Goal: Find contact information: Find contact information

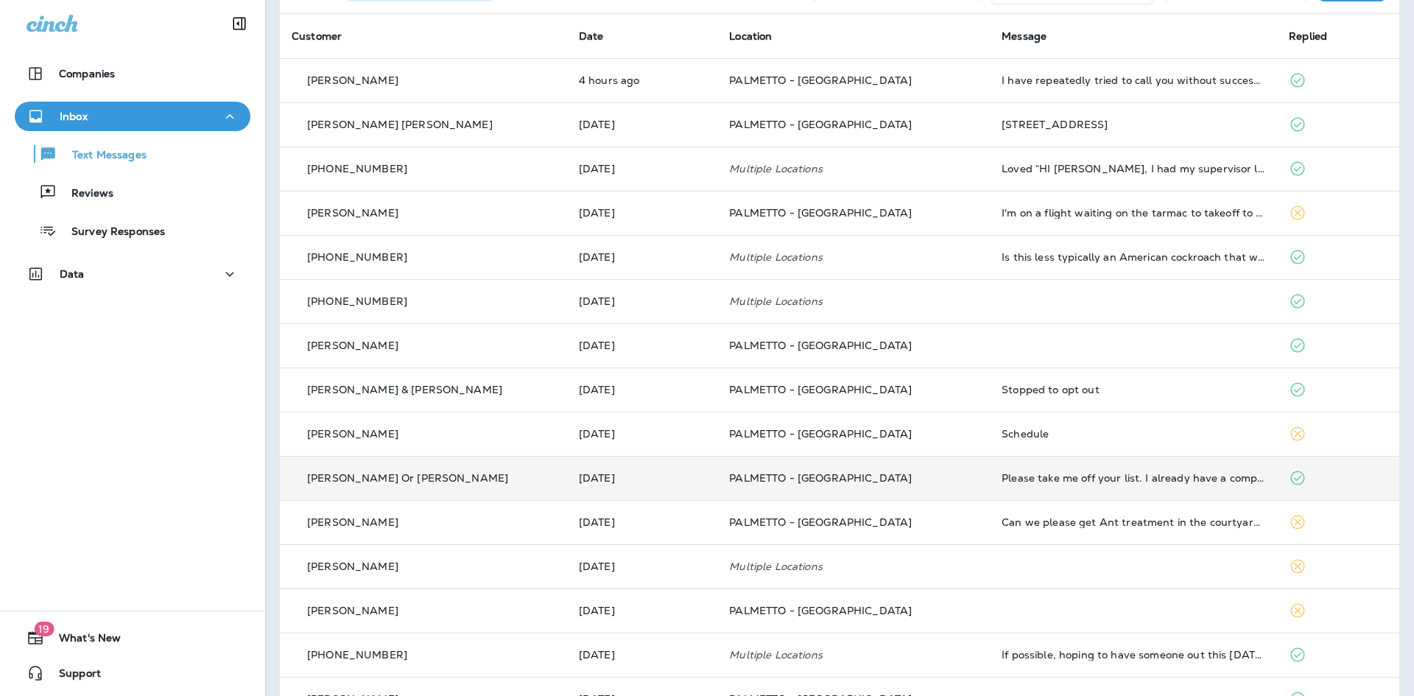
scroll to position [147, 0]
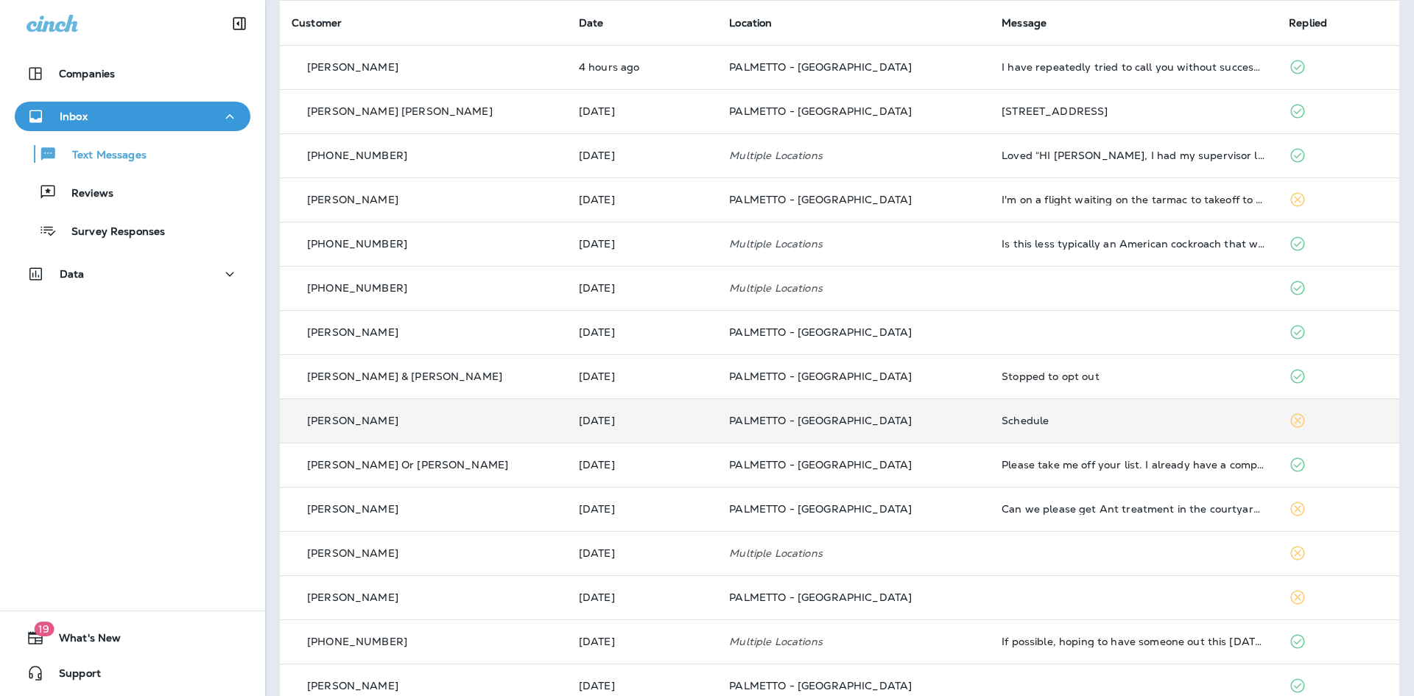
click at [446, 420] on div "[PERSON_NAME]" at bounding box center [424, 420] width 264 height 15
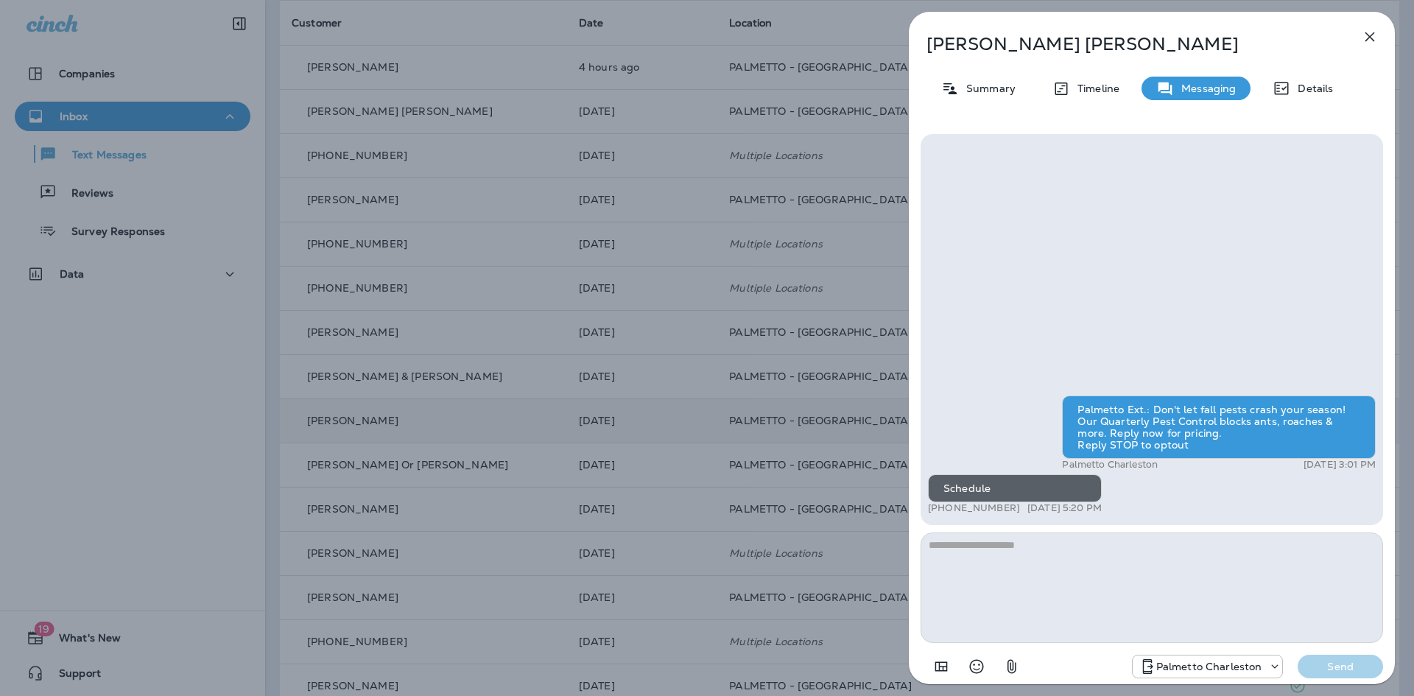
click at [590, 382] on div "[PERSON_NAME] Summary Timeline Messaging Details Palmetto Ext.: Don't let fall …" at bounding box center [707, 348] width 1414 height 696
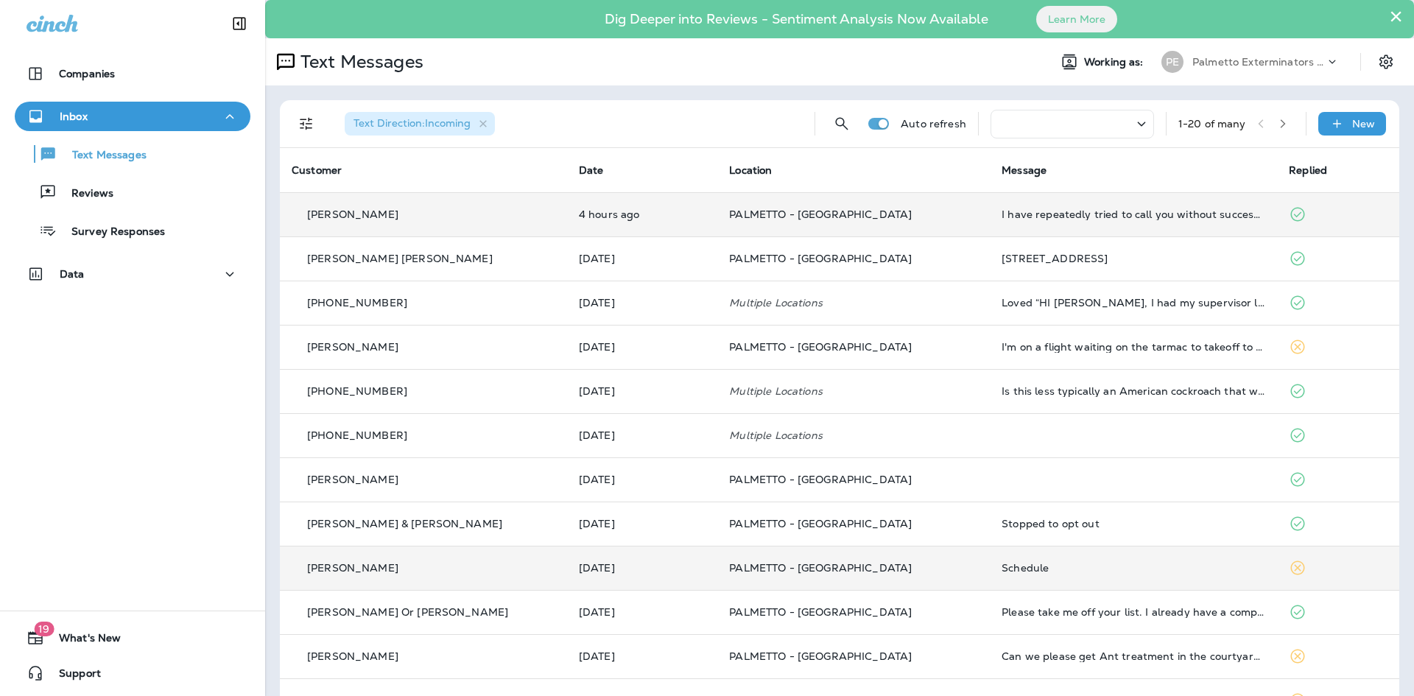
click at [459, 218] on div "[PERSON_NAME]" at bounding box center [424, 214] width 264 height 15
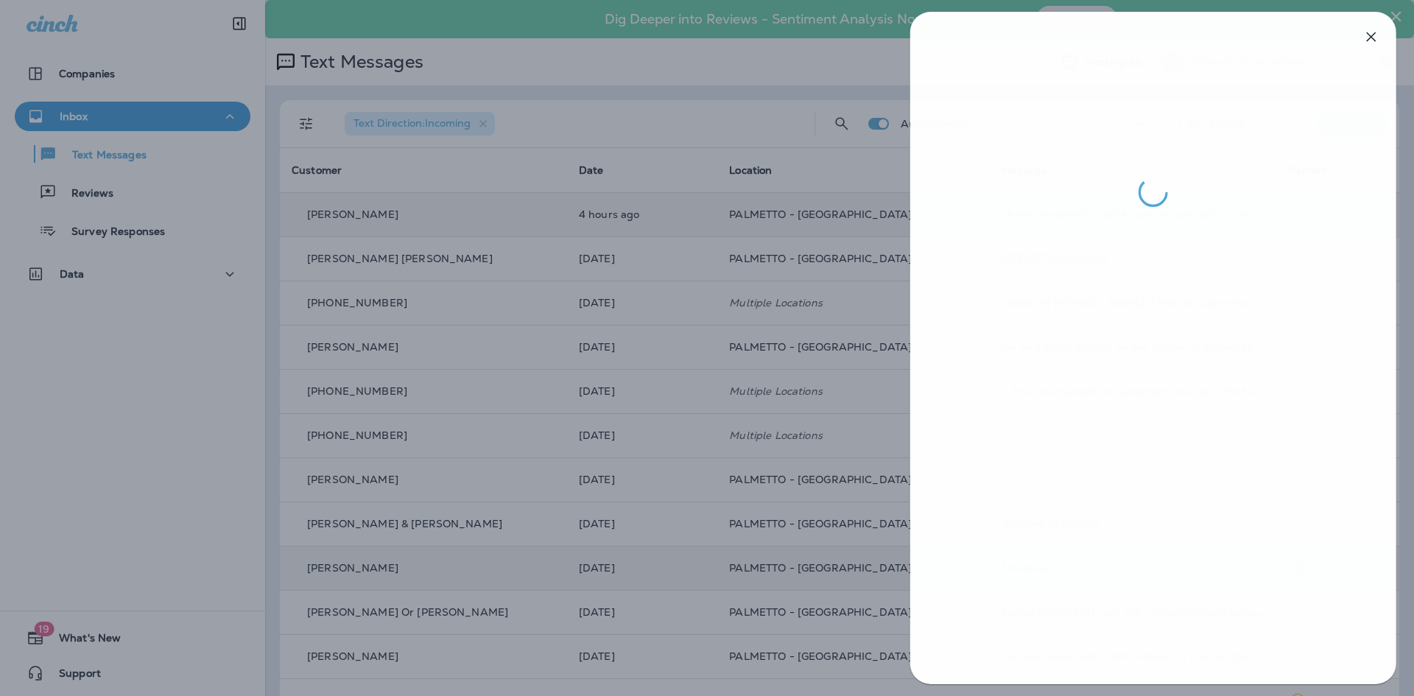
click at [440, 339] on div at bounding box center [708, 348] width 1414 height 696
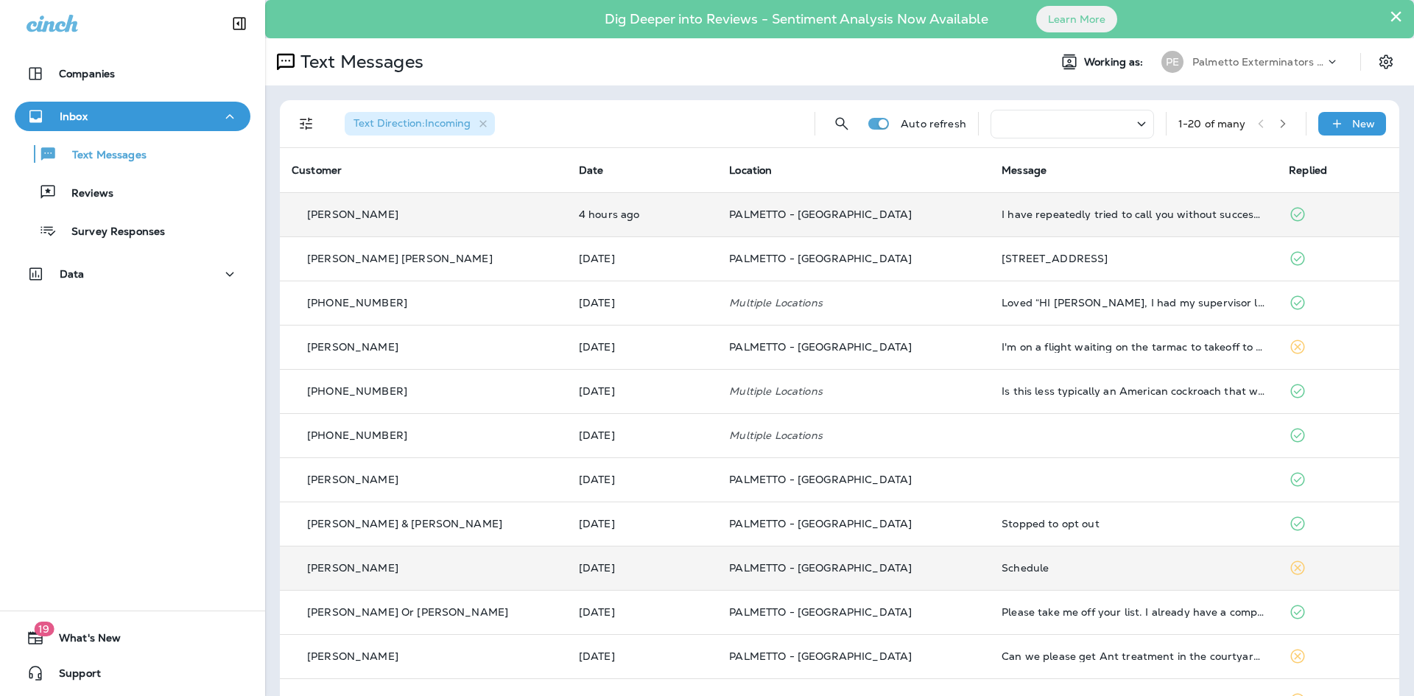
click at [380, 219] on div "[PERSON_NAME]" at bounding box center [424, 214] width 264 height 15
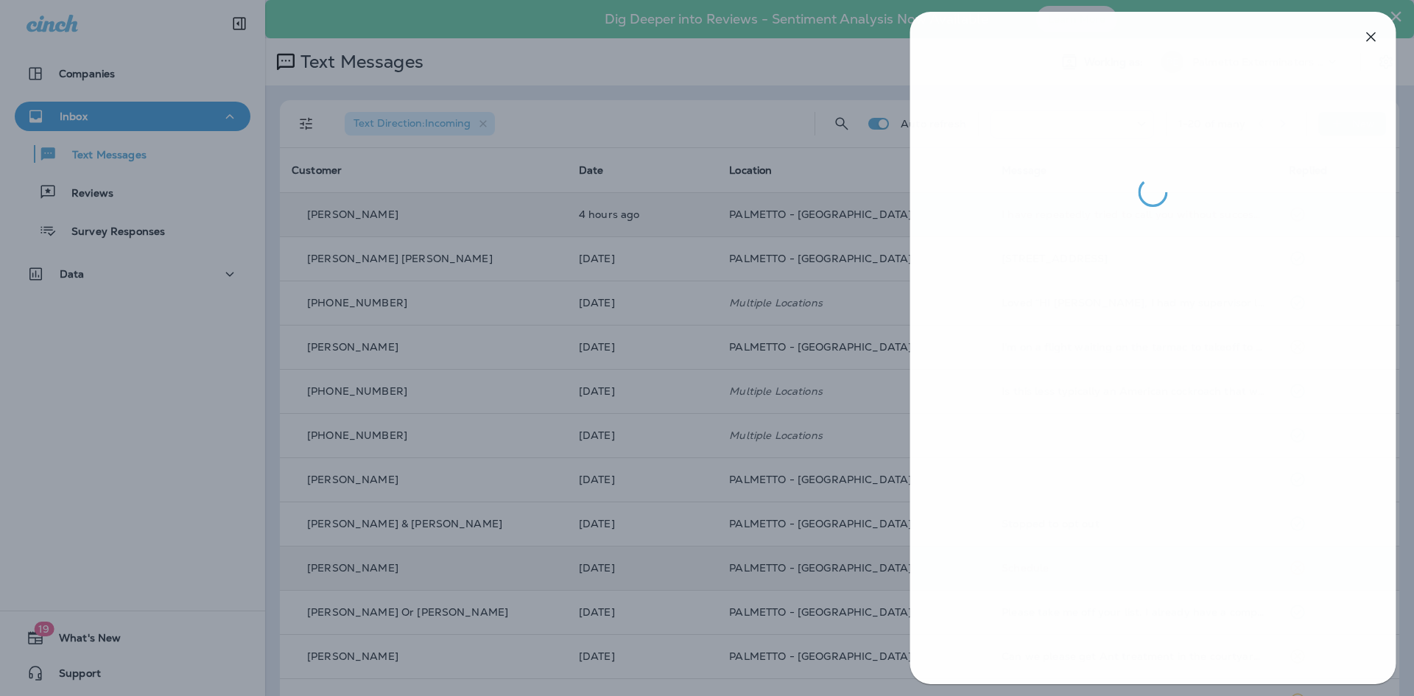
click at [526, 281] on div at bounding box center [708, 348] width 1414 height 696
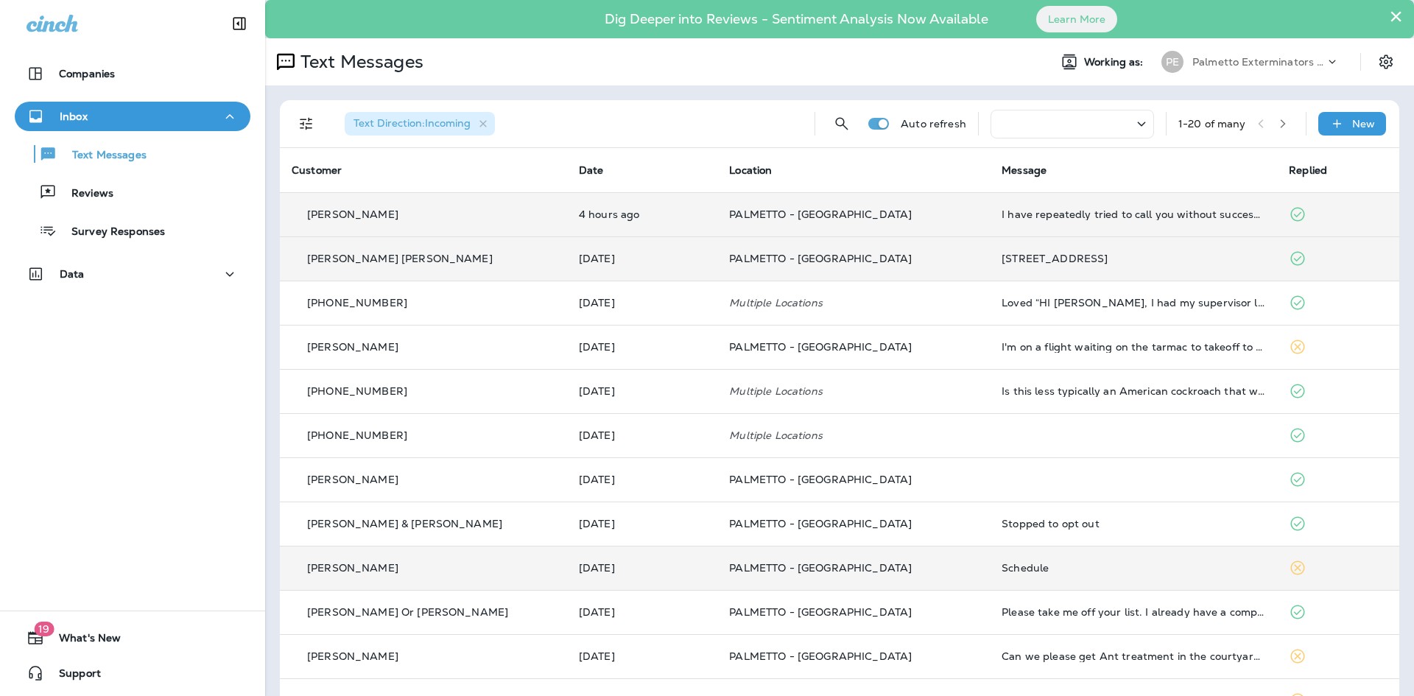
click at [445, 247] on td "[PERSON_NAME] [PERSON_NAME]" at bounding box center [423, 258] width 287 height 44
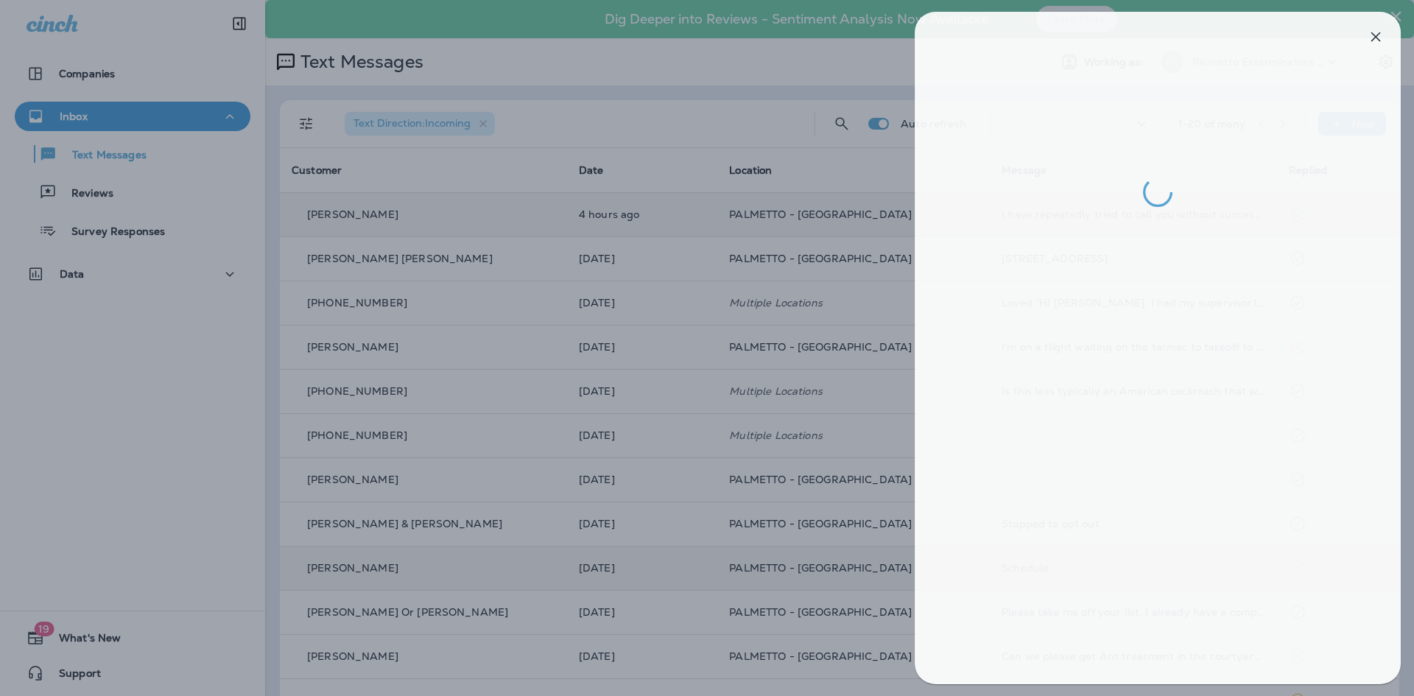
click at [475, 289] on div at bounding box center [713, 348] width 1414 height 696
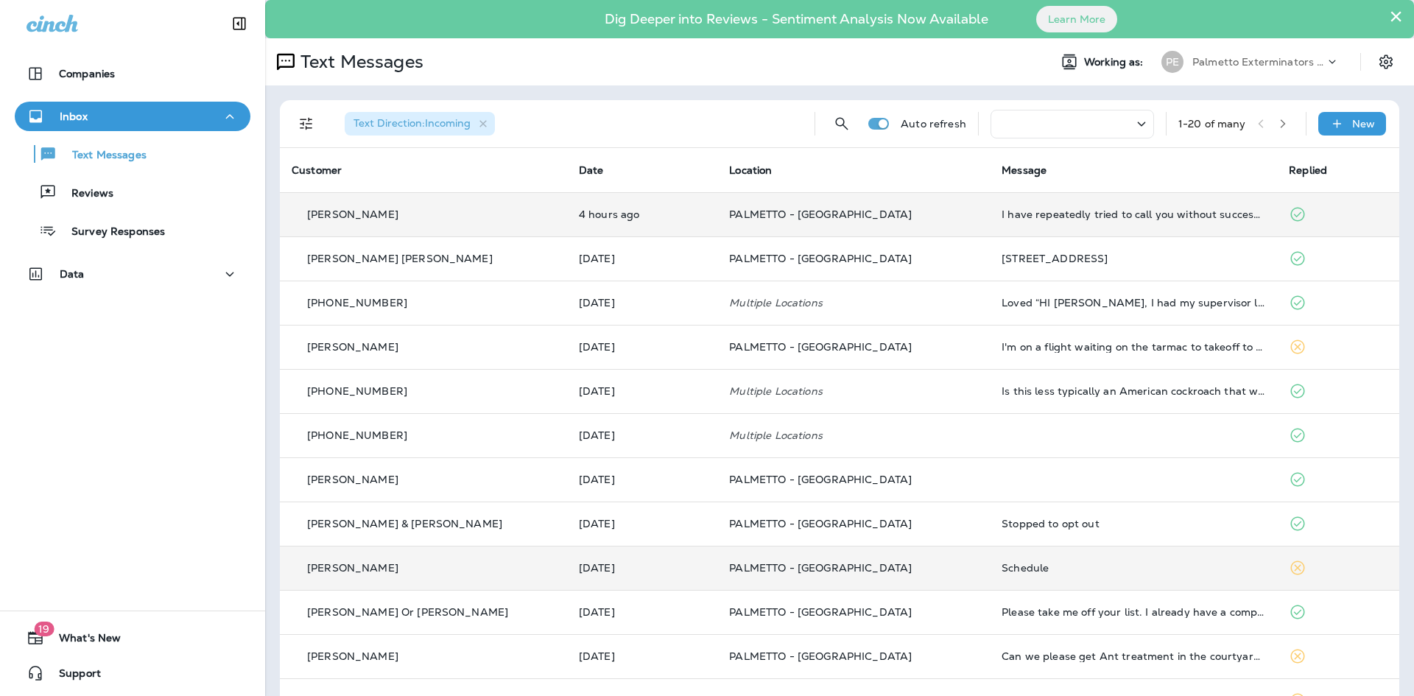
click at [433, 300] on div "[PHONE_NUMBER]" at bounding box center [424, 302] width 264 height 15
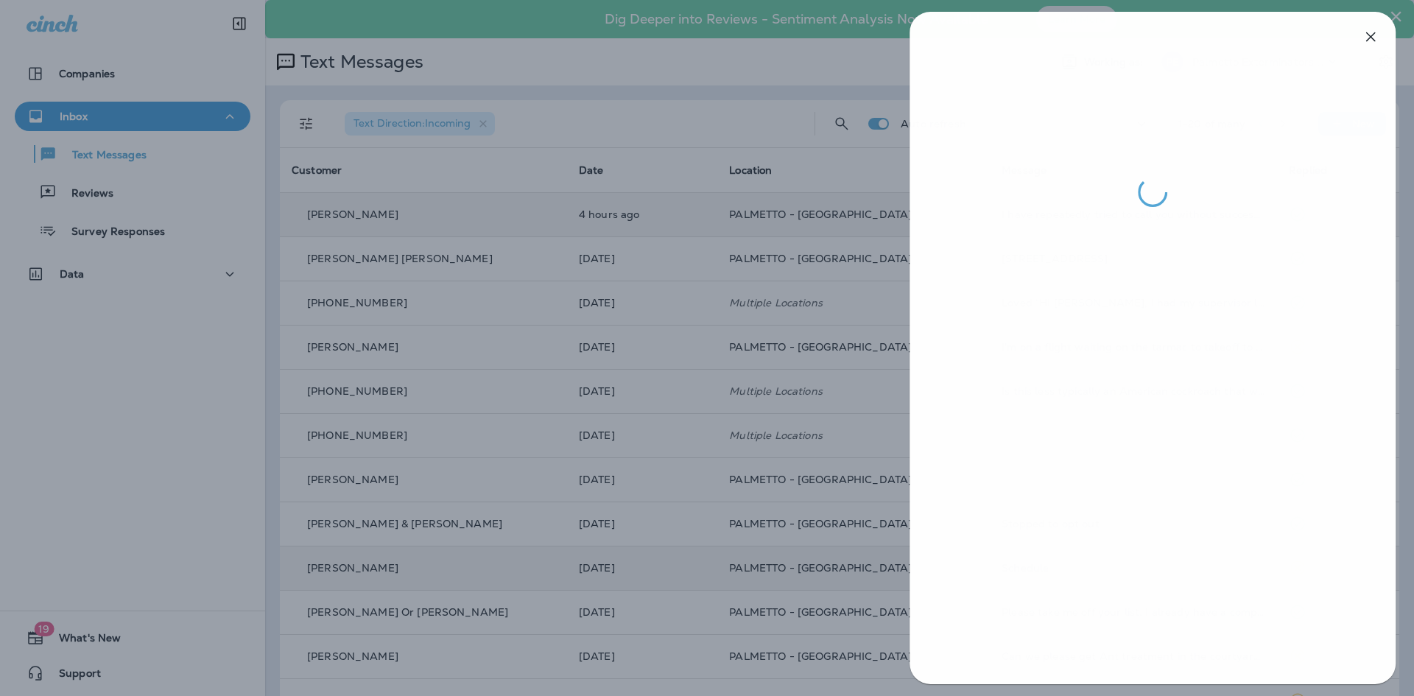
click at [406, 407] on div at bounding box center [708, 348] width 1414 height 696
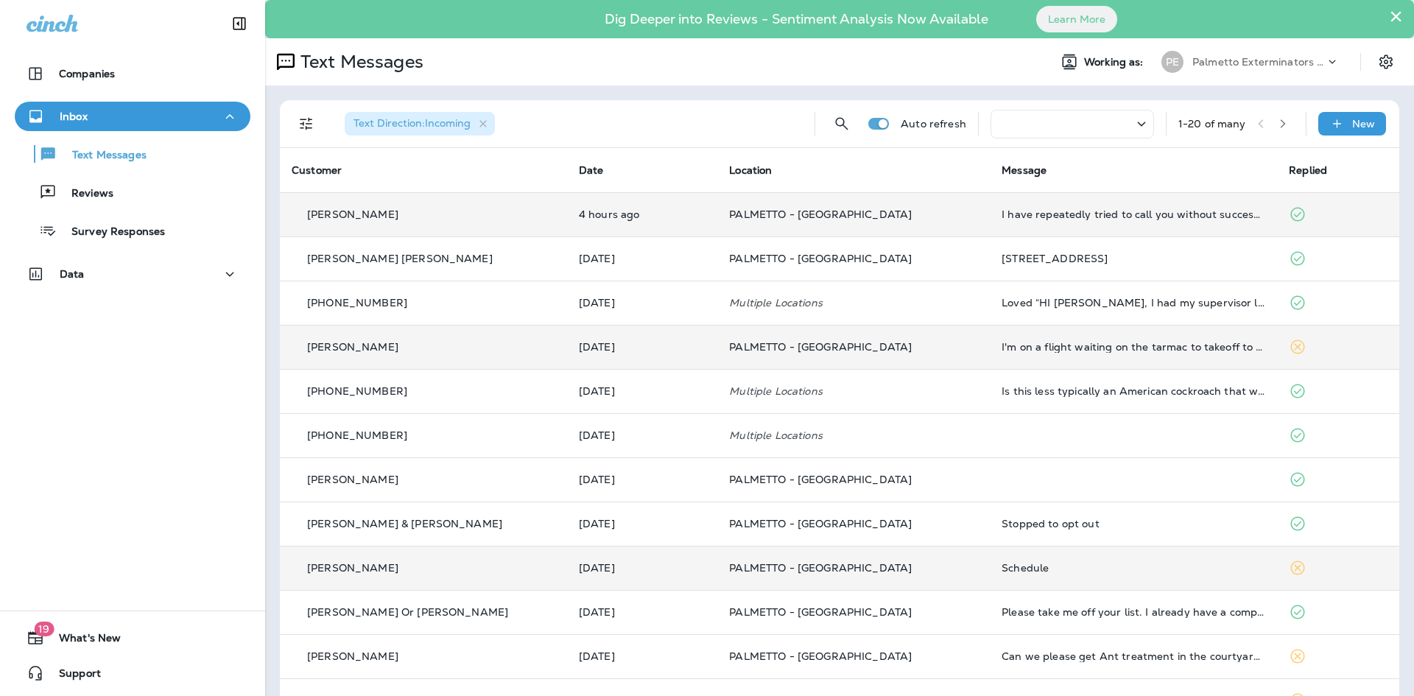
click at [405, 341] on div "[PERSON_NAME]" at bounding box center [424, 346] width 264 height 15
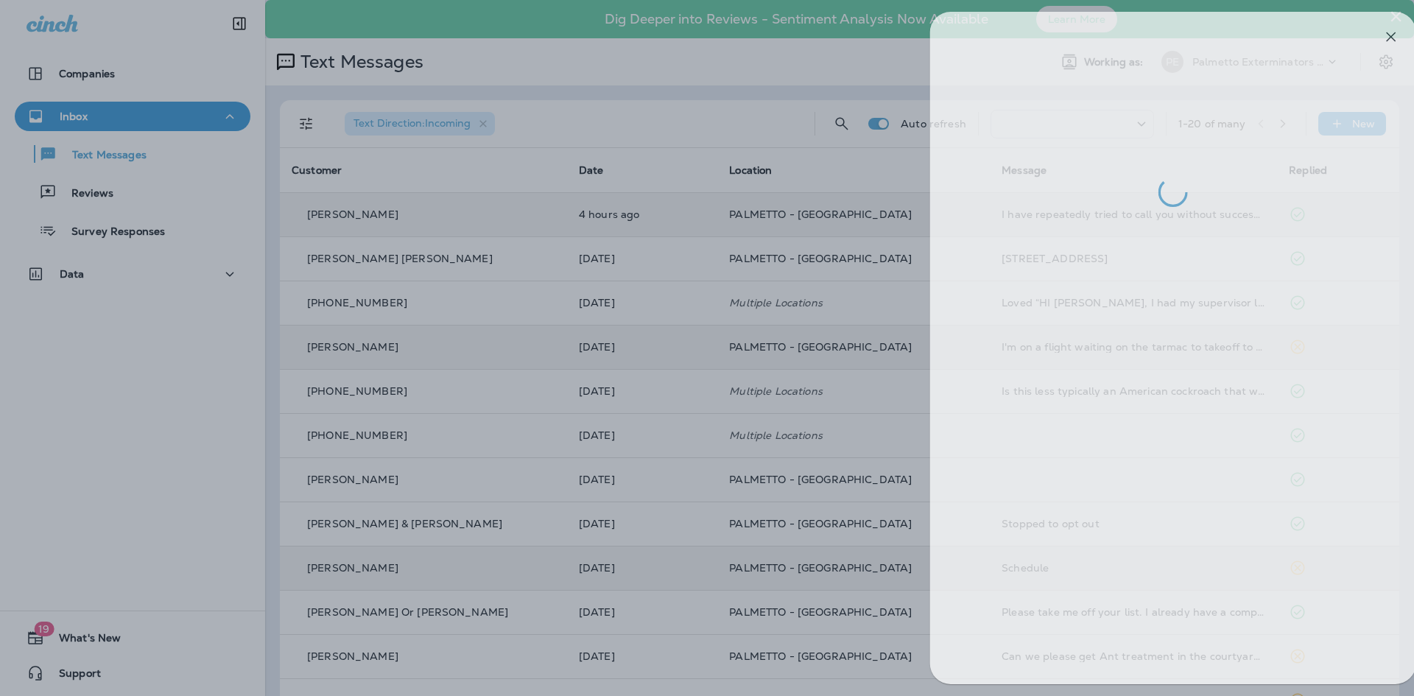
click at [752, 476] on div at bounding box center [728, 348] width 1414 height 696
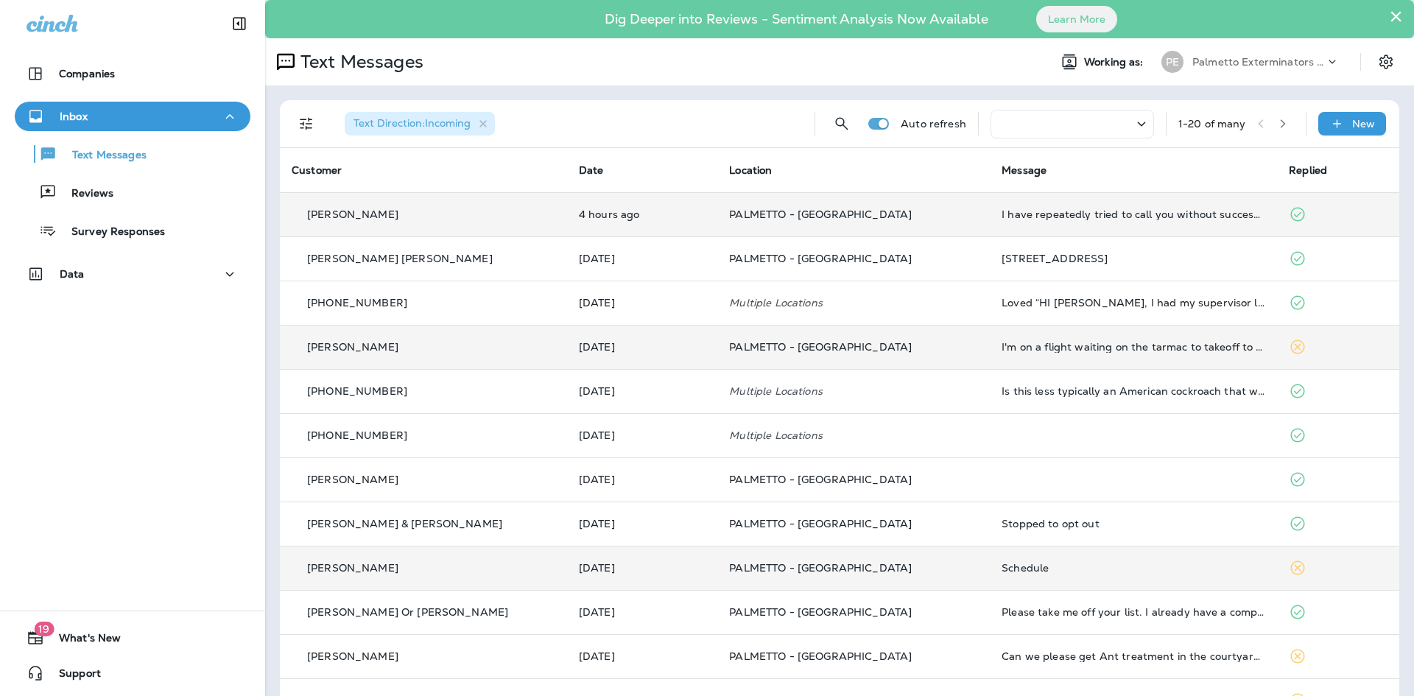
click at [431, 556] on td "[PERSON_NAME]" at bounding box center [423, 568] width 287 height 44
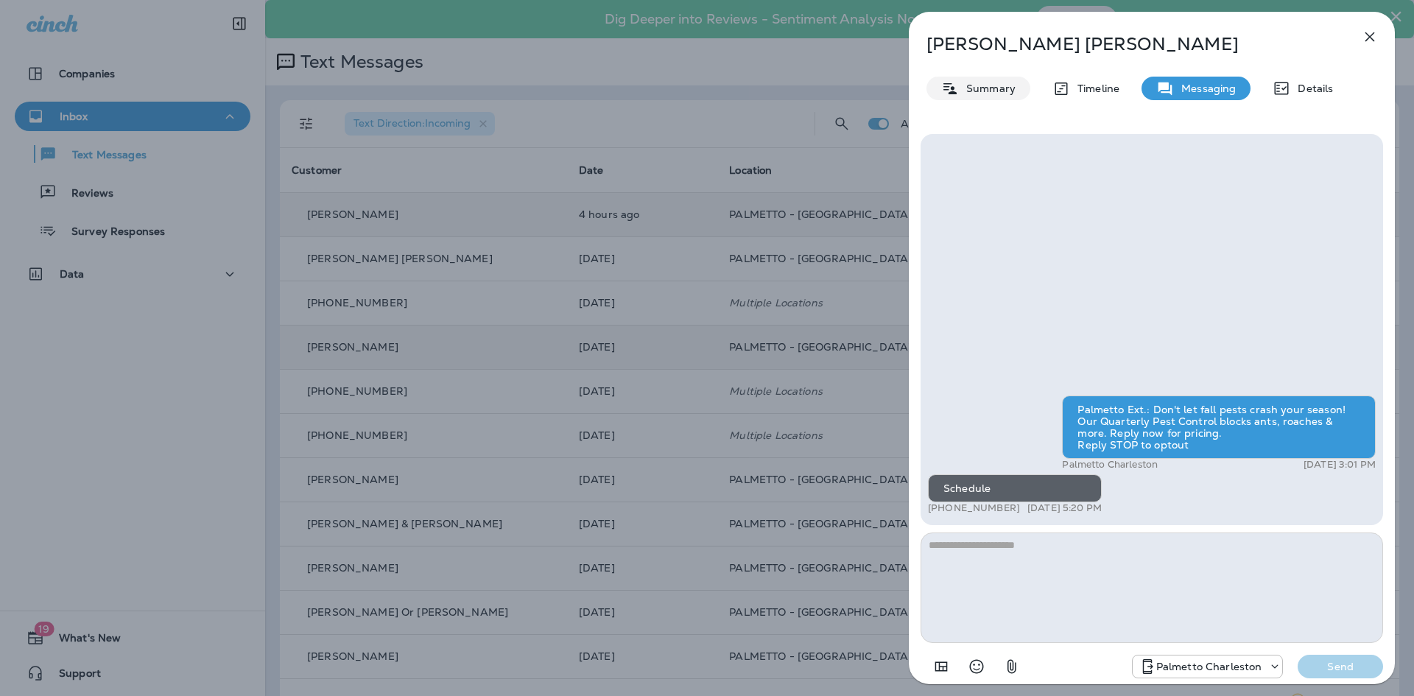
click at [969, 91] on p "Summary" at bounding box center [987, 88] width 57 height 12
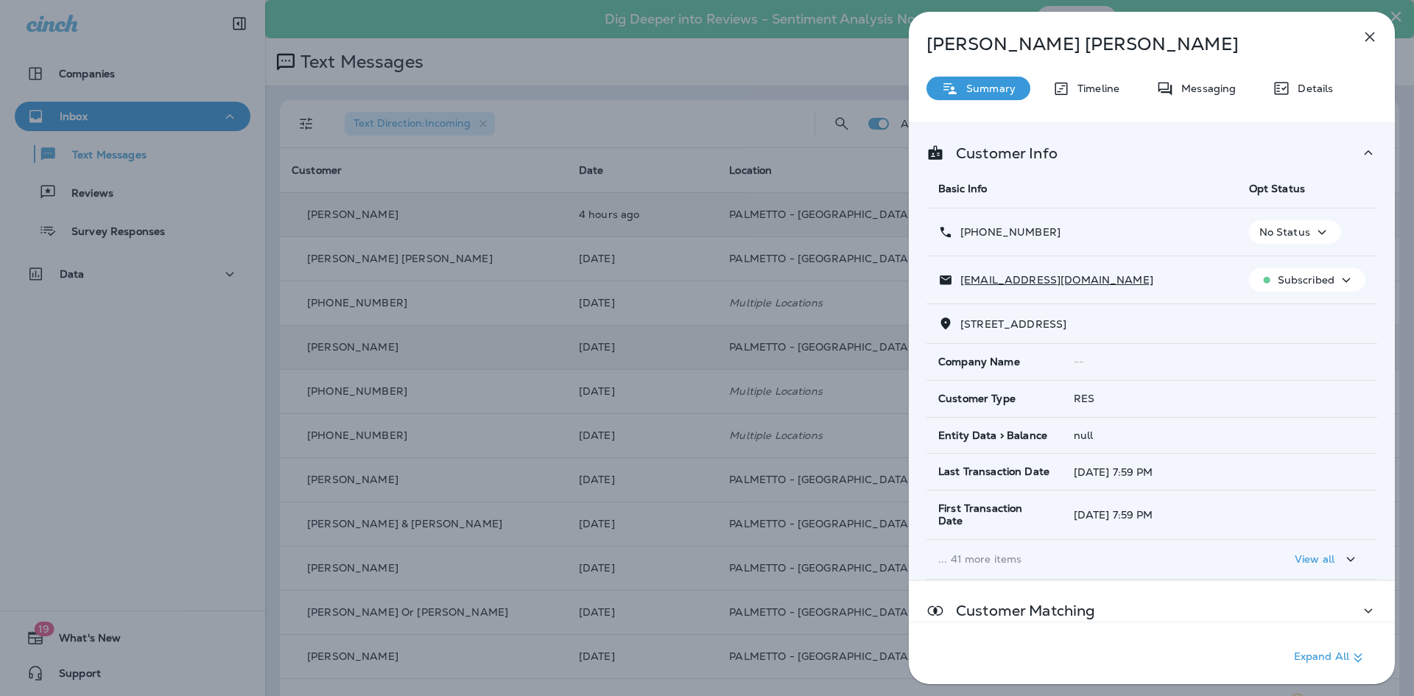
drag, startPoint x: 1062, startPoint y: 233, endPoint x: 974, endPoint y: 239, distance: 87.8
click at [974, 239] on div "[PHONE_NUMBER]" at bounding box center [1081, 232] width 287 height 15
copy p "[PHONE_NUMBER]"
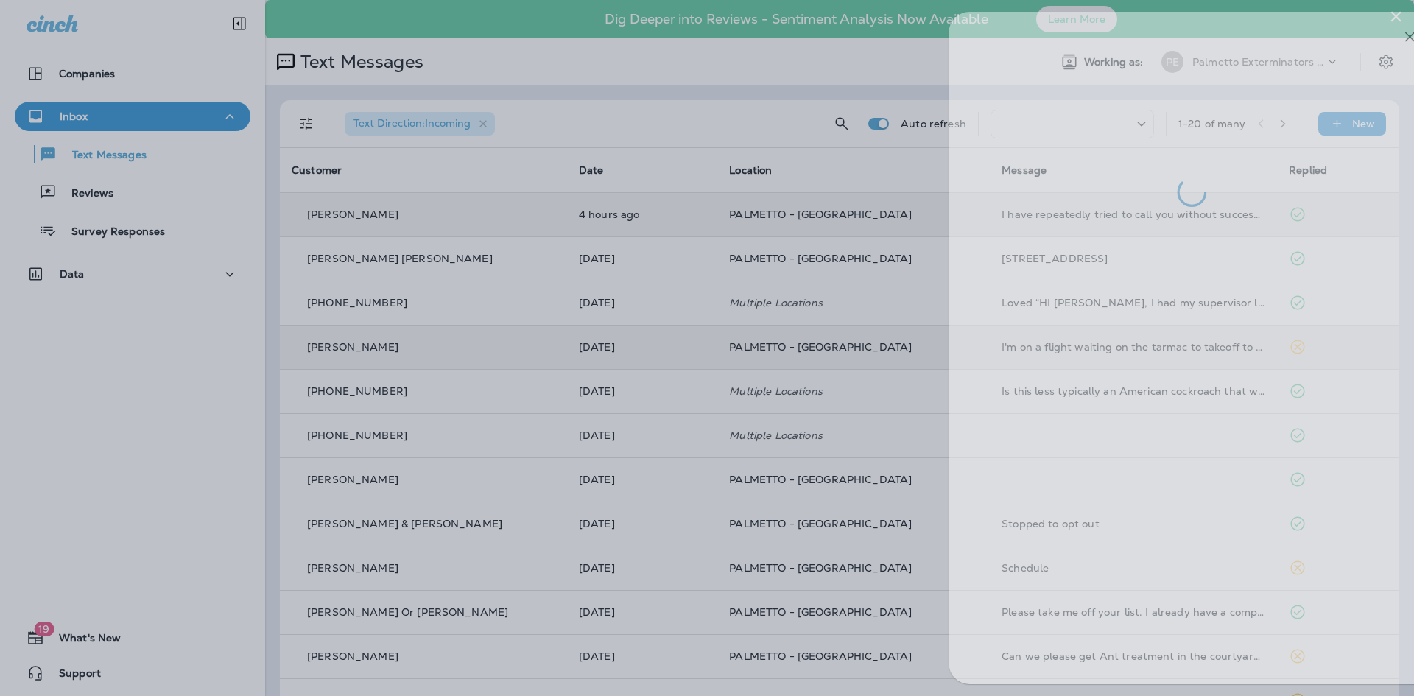
click at [477, 340] on div at bounding box center [747, 348] width 1414 height 696
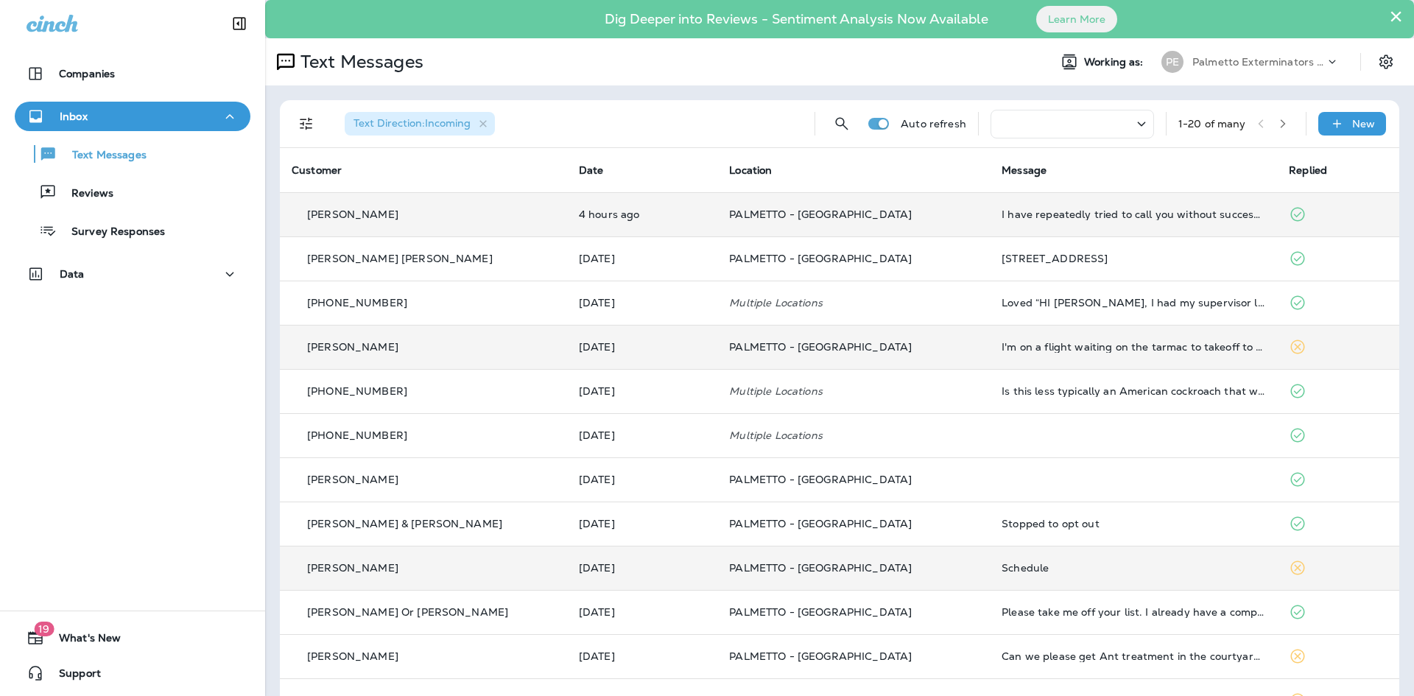
click at [420, 575] on div "[PERSON_NAME]" at bounding box center [424, 567] width 264 height 15
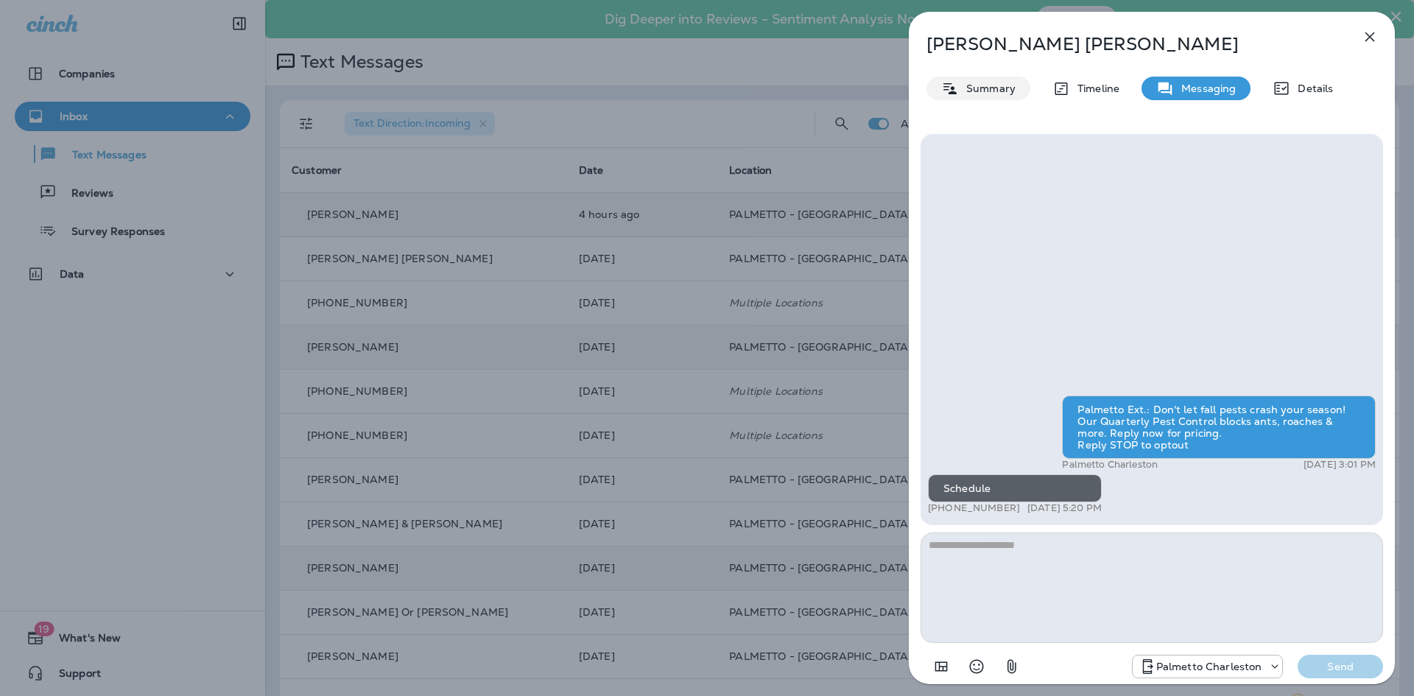
click at [980, 94] on p "Summary" at bounding box center [987, 88] width 57 height 12
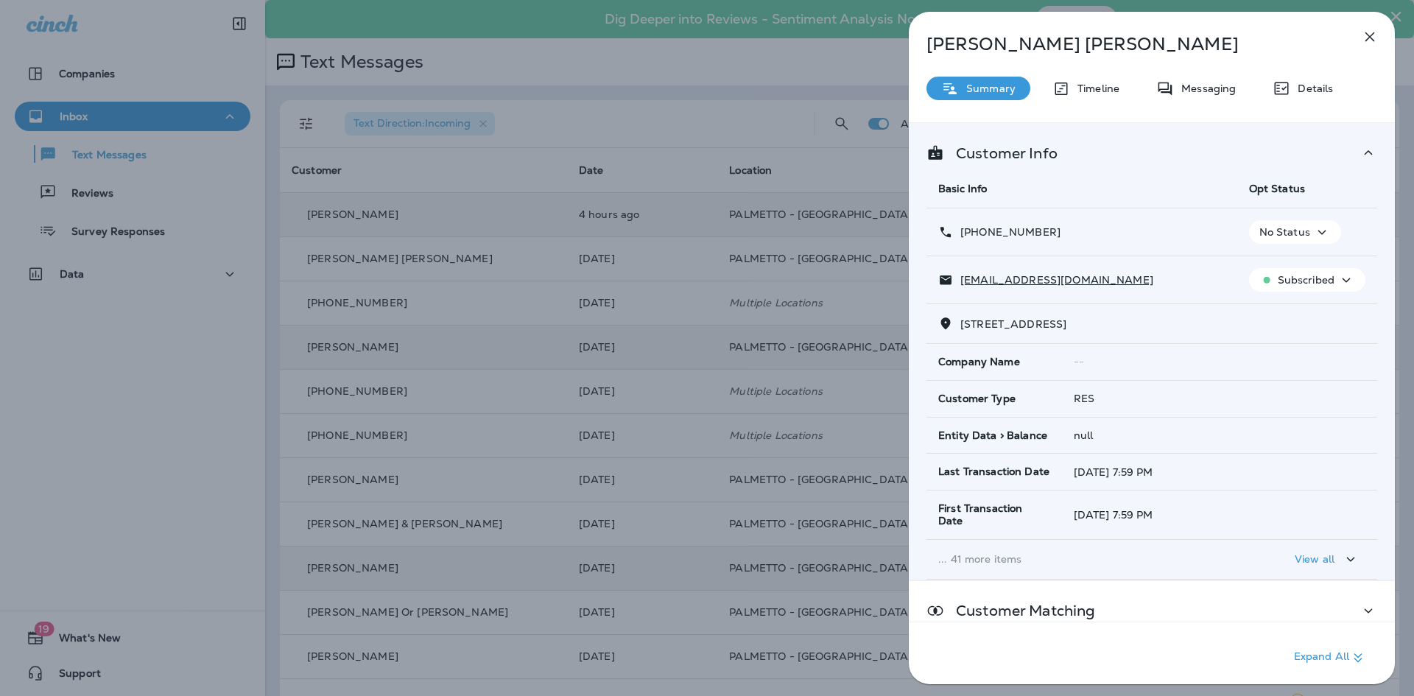
drag, startPoint x: 1056, startPoint y: 226, endPoint x: 957, endPoint y: 236, distance: 99.9
click at [957, 236] on div "[PHONE_NUMBER]" at bounding box center [1081, 232] width 287 height 15
copy p "[PHONE_NUMBER]"
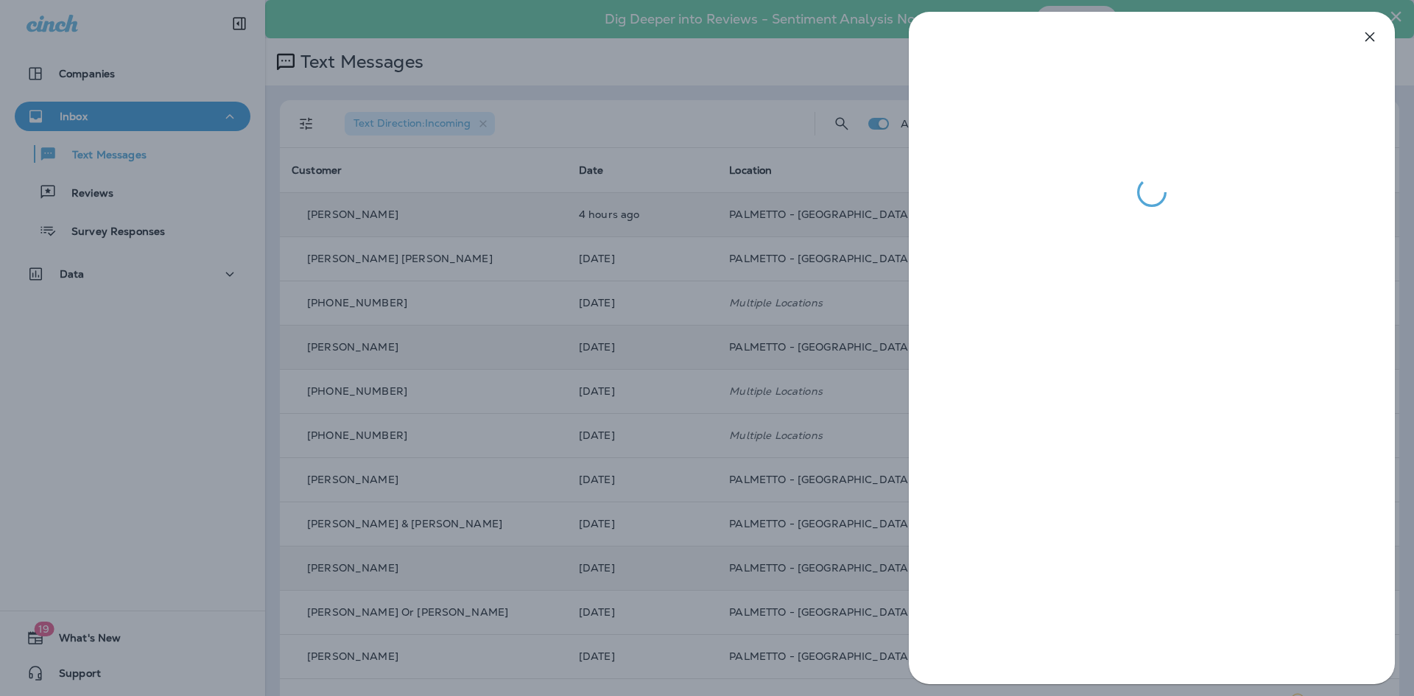
click at [187, 556] on div at bounding box center [707, 348] width 1414 height 696
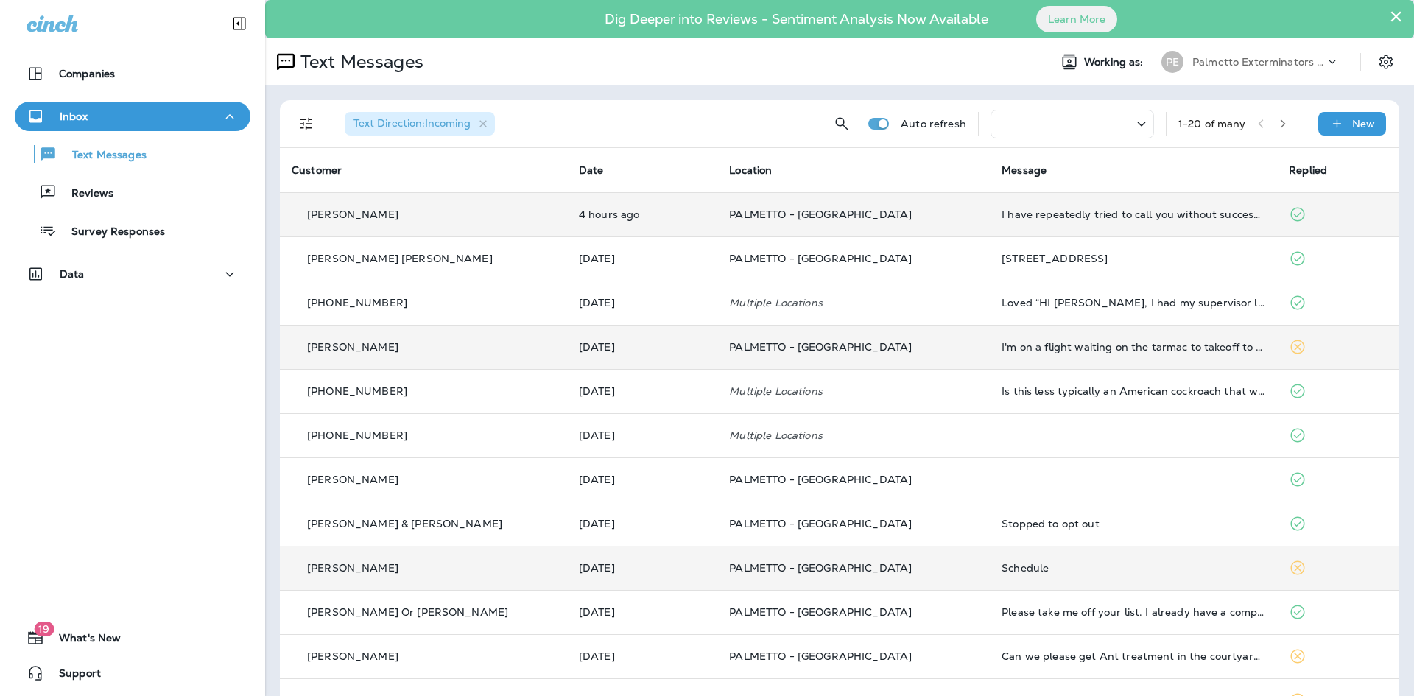
click at [512, 573] on div "[PERSON_NAME]" at bounding box center [424, 567] width 264 height 15
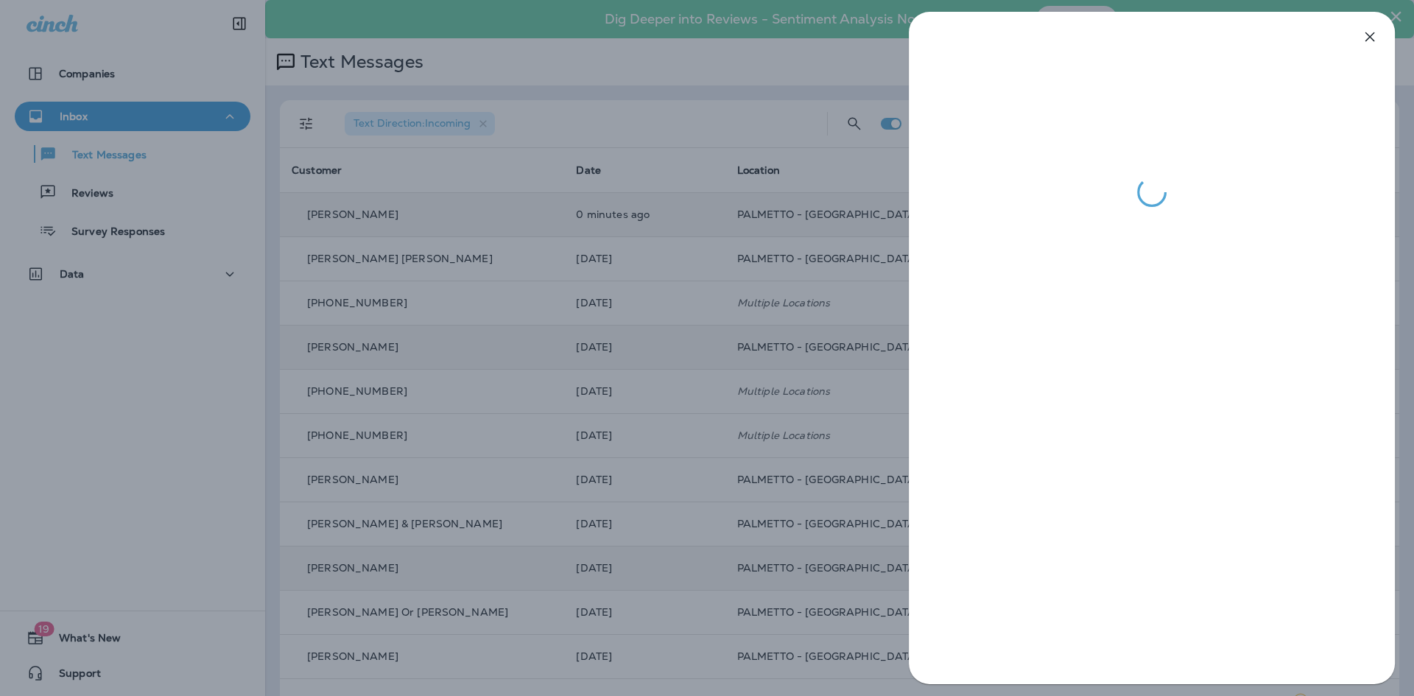
click at [442, 434] on div at bounding box center [707, 348] width 1414 height 696
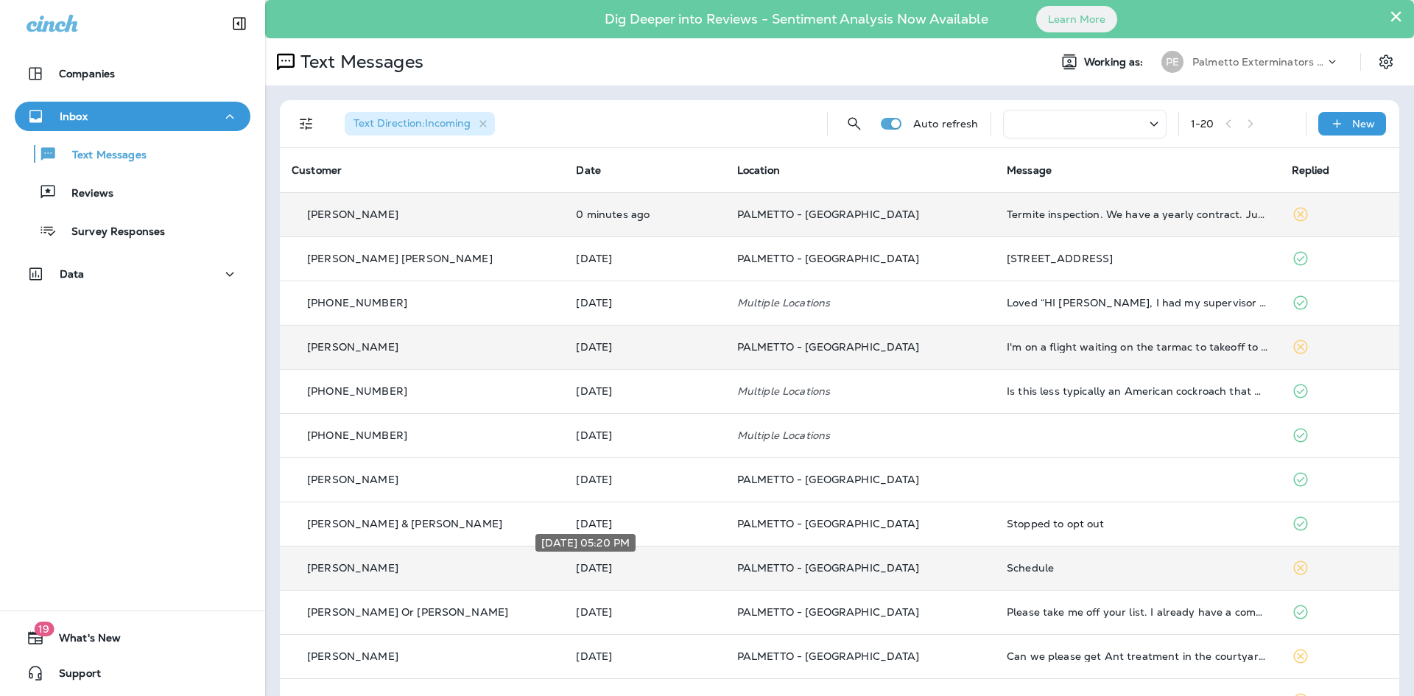
click at [576, 568] on p "[DATE]" at bounding box center [644, 568] width 137 height 12
